Goal: Find specific page/section: Find specific page/section

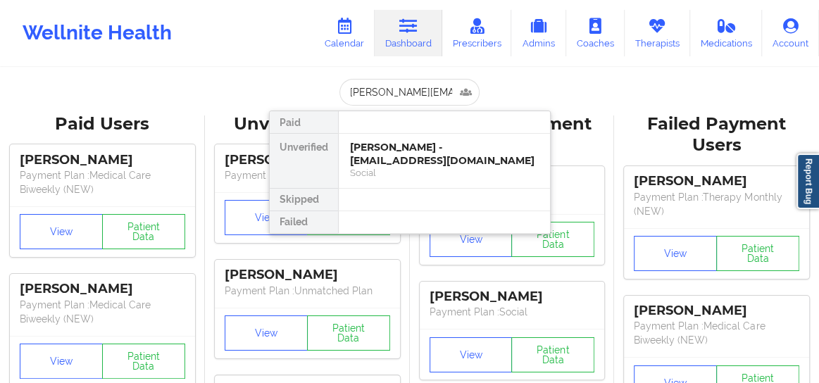
scroll to position [0, 14]
click at [402, 158] on div "Loren Douglass - [EMAIL_ADDRESS][PERSON_NAME][DOMAIN_NAME]" at bounding box center [444, 154] width 189 height 26
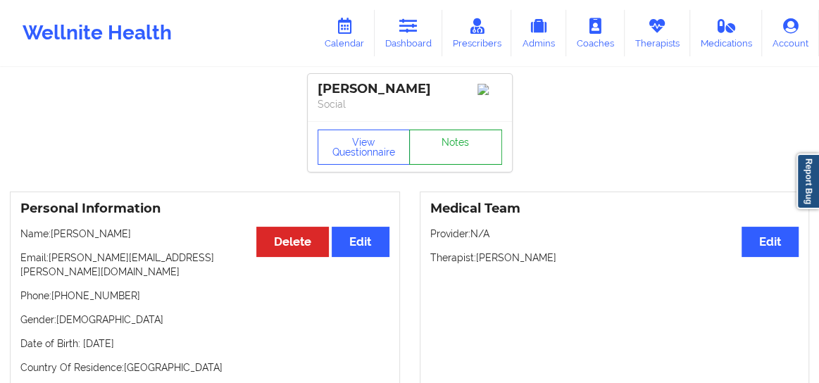
click at [469, 154] on link "Notes" at bounding box center [455, 147] width 93 height 35
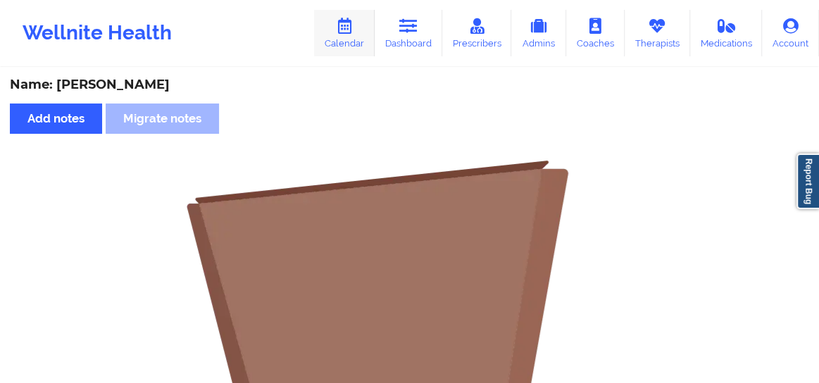
click at [344, 33] on icon at bounding box center [344, 25] width 18 height 15
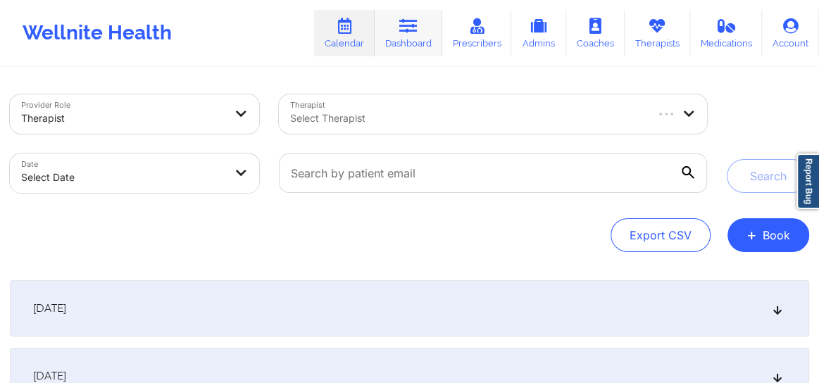
click at [407, 43] on link "Dashboard" at bounding box center [409, 33] width 68 height 46
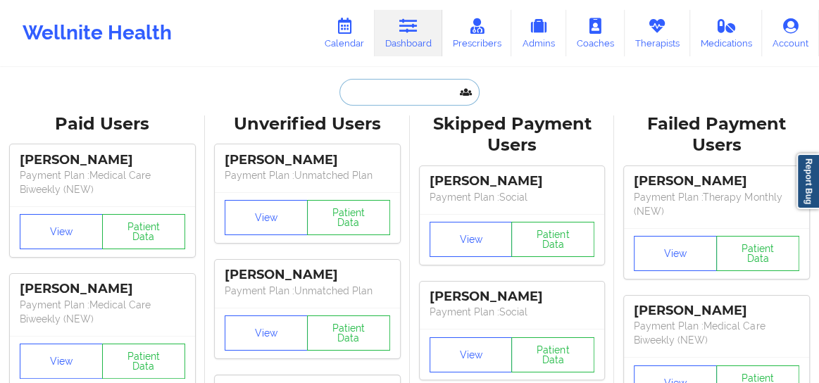
click at [424, 94] on input "text" at bounding box center [408, 92] width 139 height 27
paste input "[PERSON_NAME][EMAIL_ADDRESS][PERSON_NAME][DOMAIN_NAME]"
type input "[PERSON_NAME][EMAIL_ADDRESS][PERSON_NAME][DOMAIN_NAME]"
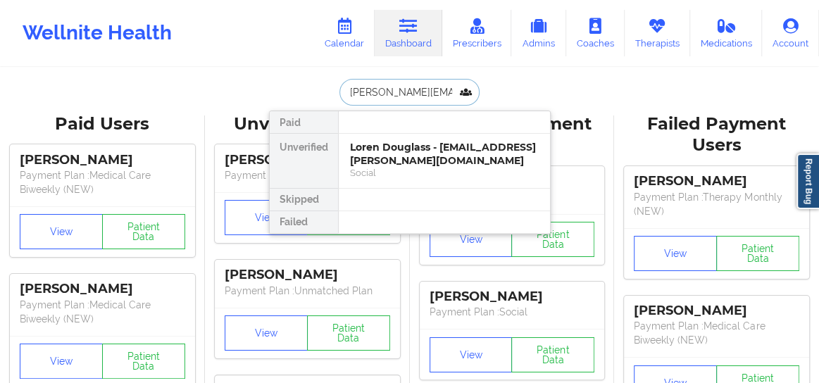
scroll to position [0, 14]
click at [409, 143] on div "Loren Douglass - [EMAIL_ADDRESS][PERSON_NAME][DOMAIN_NAME]" at bounding box center [444, 154] width 189 height 26
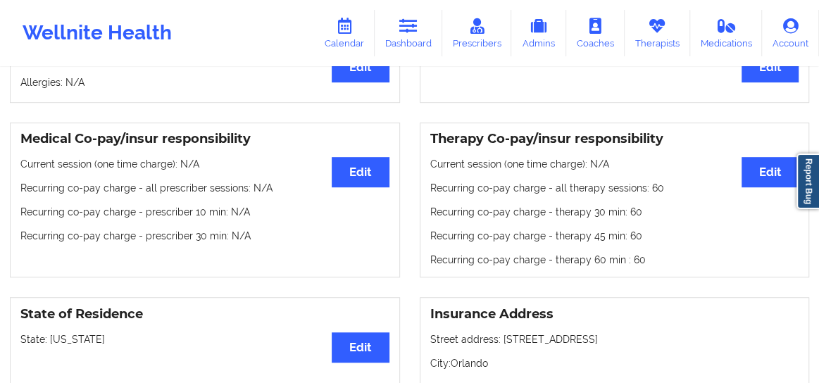
scroll to position [387, 0]
